Goal: Task Accomplishment & Management: Manage account settings

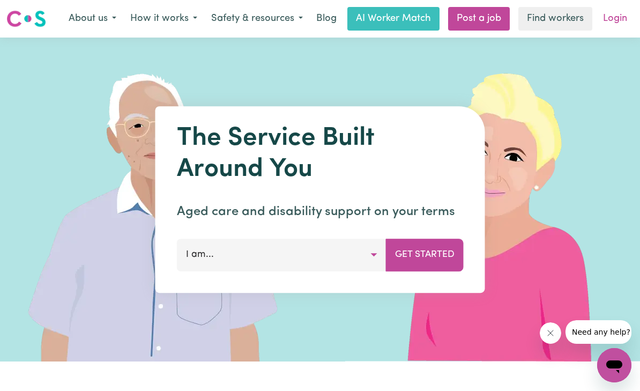
click at [619, 18] on link "Login" at bounding box center [615, 19] width 37 height 24
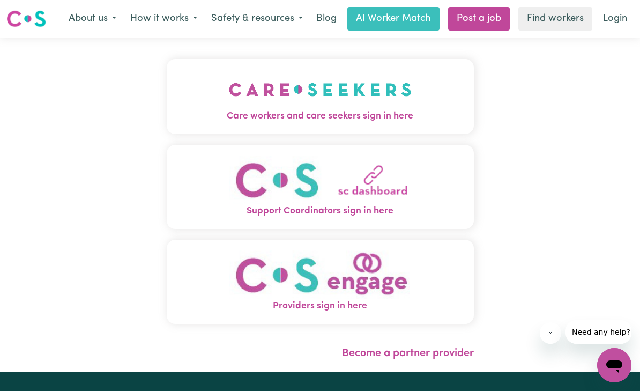
click at [357, 117] on span "Care workers and care seekers sign in here" at bounding box center [320, 116] width 307 height 14
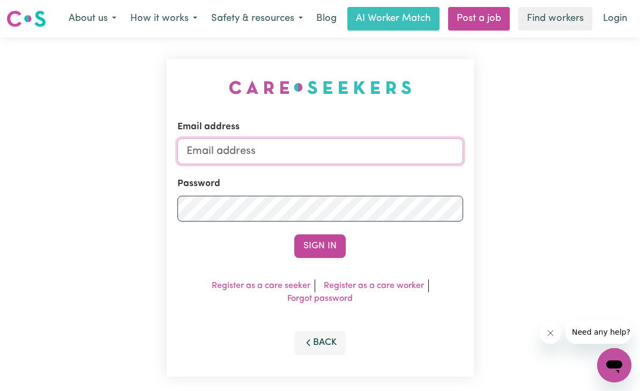
click at [325, 150] on input "Email address" at bounding box center [321, 151] width 286 height 26
type input "[EMAIL_ADDRESS][DOMAIN_NAME]"
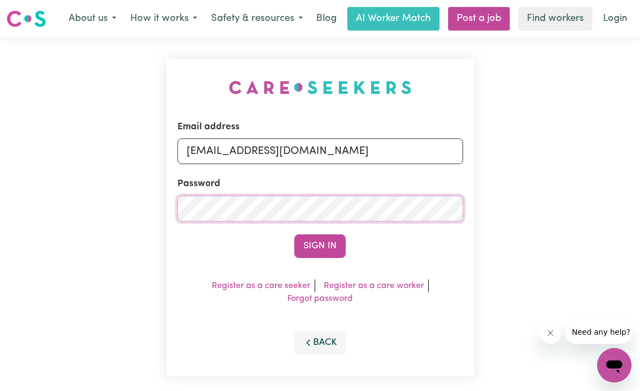
click at [320, 246] on button "Sign In" at bounding box center [319, 246] width 51 height 24
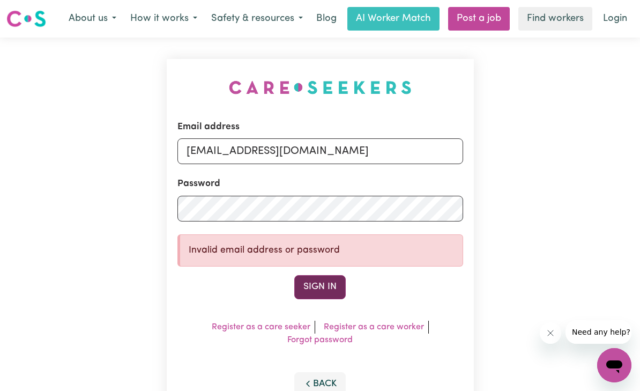
click at [326, 286] on button "Sign In" at bounding box center [319, 287] width 51 height 24
click at [319, 283] on button "Sign In" at bounding box center [319, 287] width 51 height 24
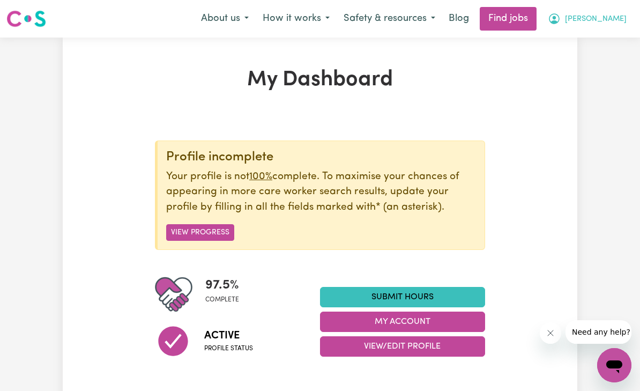
click at [618, 28] on button "[PERSON_NAME]" at bounding box center [587, 19] width 93 height 23
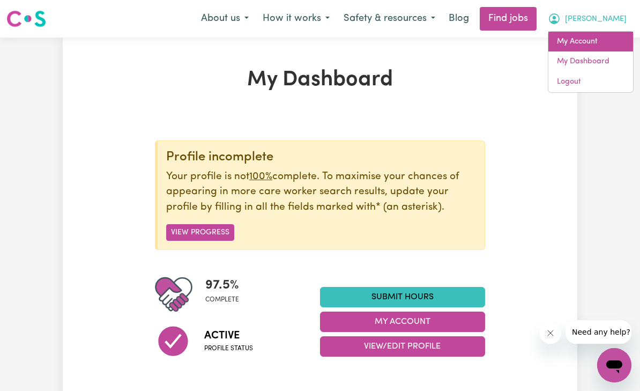
click at [592, 39] on link "My Account" at bounding box center [591, 42] width 85 height 20
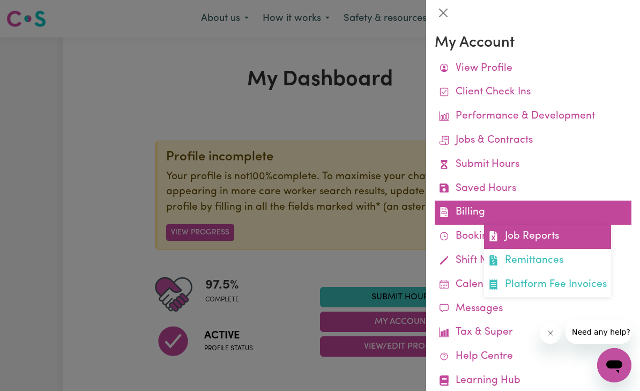
click at [546, 235] on link "Job Reports" at bounding box center [547, 237] width 127 height 24
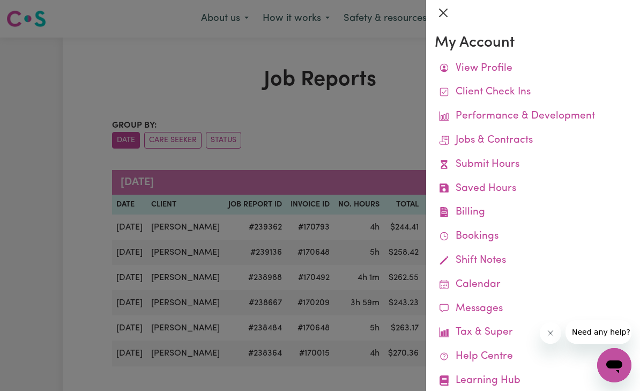
click at [446, 20] on button "Close" at bounding box center [443, 12] width 17 height 17
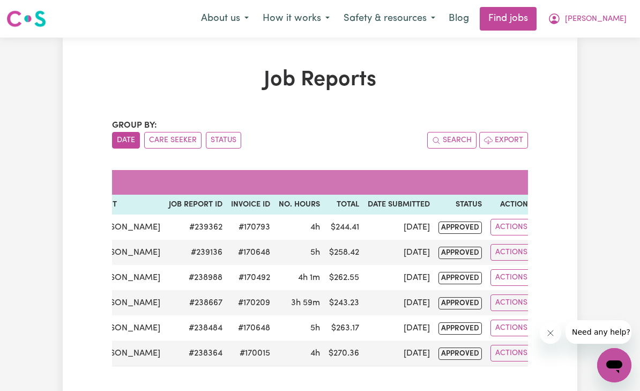
scroll to position [0, 58]
click at [617, 18] on span "[PERSON_NAME]" at bounding box center [596, 19] width 62 height 12
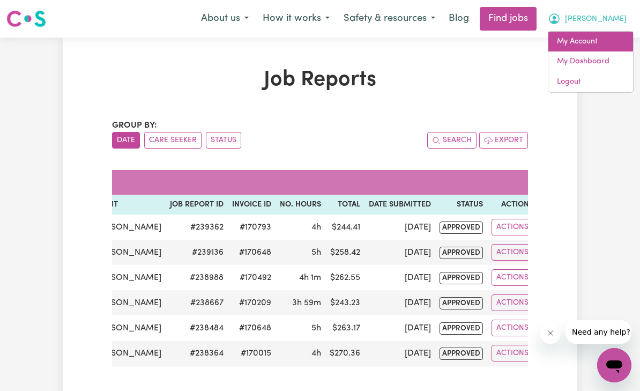
click at [592, 39] on link "My Account" at bounding box center [591, 42] width 85 height 20
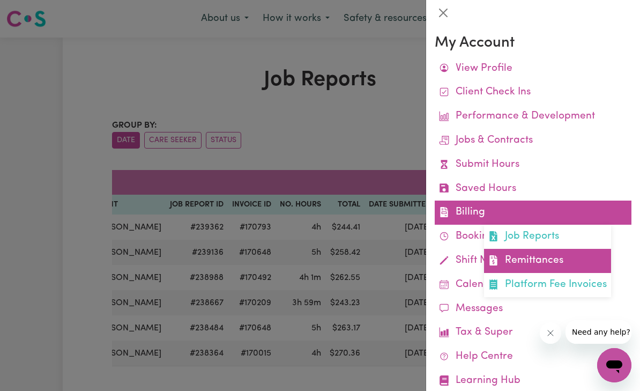
click at [560, 253] on link "Remittances" at bounding box center [547, 261] width 127 height 24
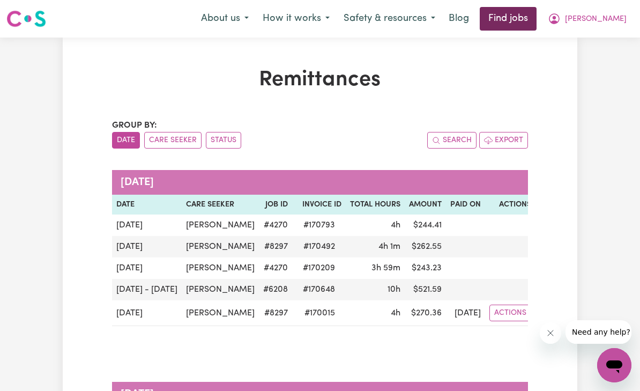
click at [537, 24] on link "Find jobs" at bounding box center [508, 19] width 57 height 24
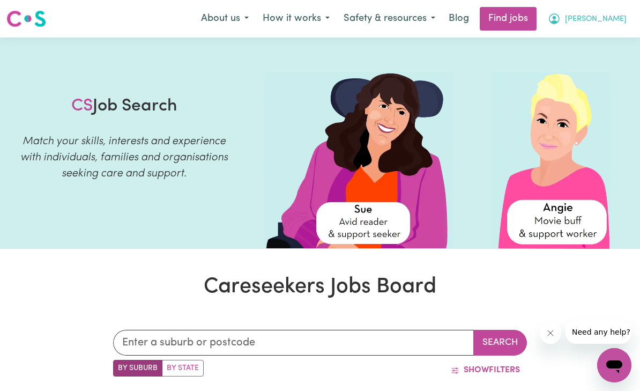
click at [617, 16] on span "[PERSON_NAME]" at bounding box center [596, 19] width 62 height 12
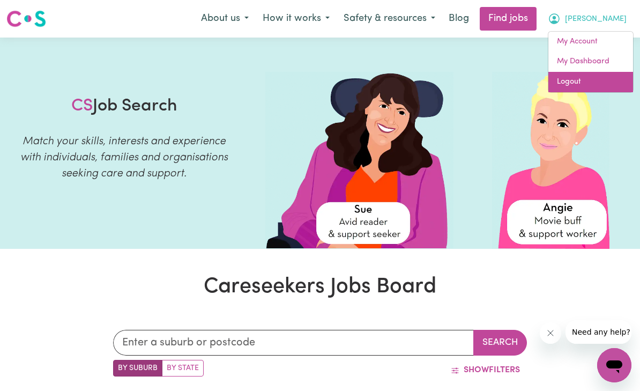
click at [579, 76] on link "Logout" at bounding box center [591, 82] width 85 height 20
